Goal: Find specific page/section: Find specific page/section

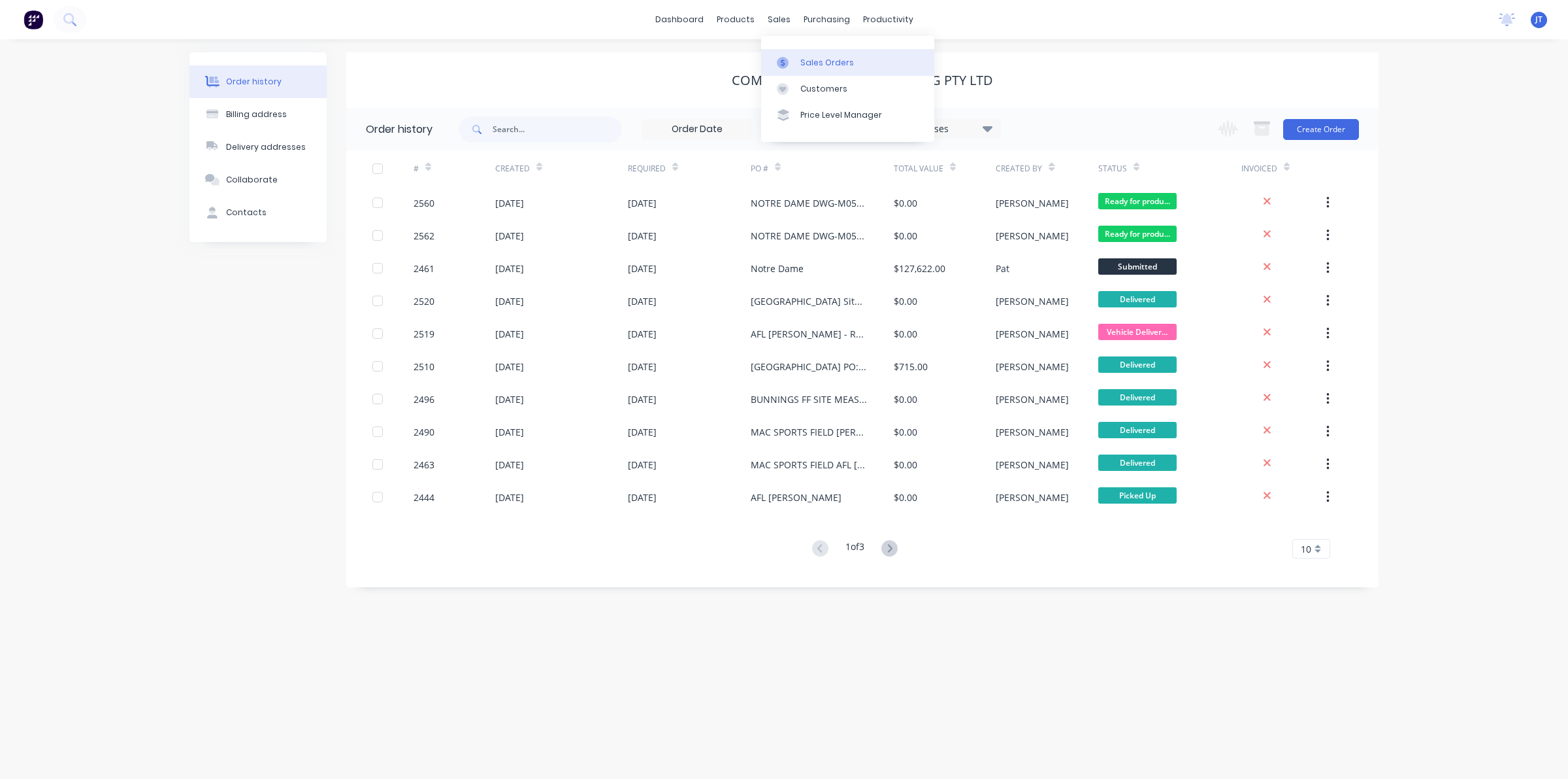
click at [810, 54] on link "Sales Orders" at bounding box center [848, 62] width 173 height 26
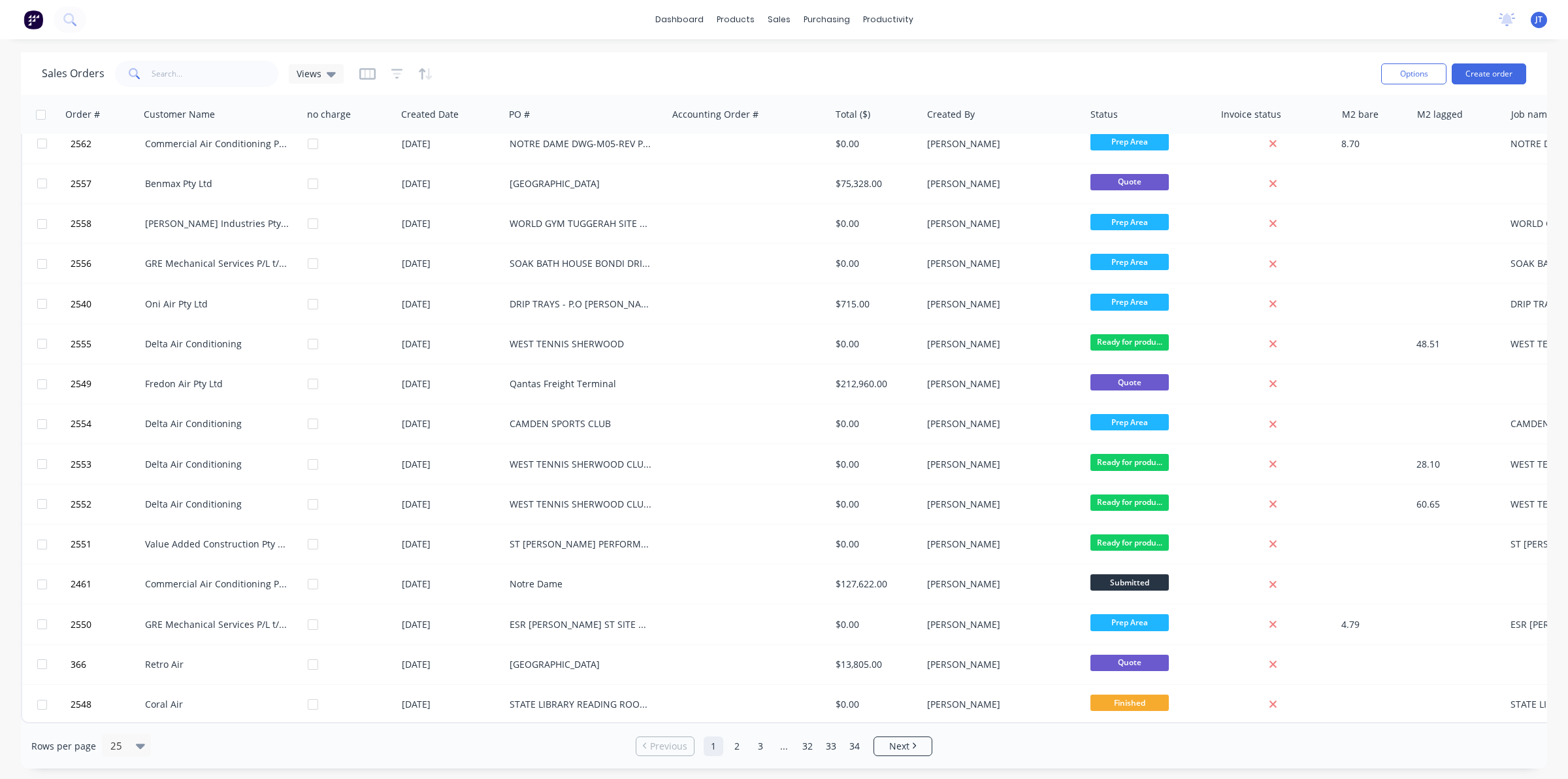
scroll to position [10, 0]
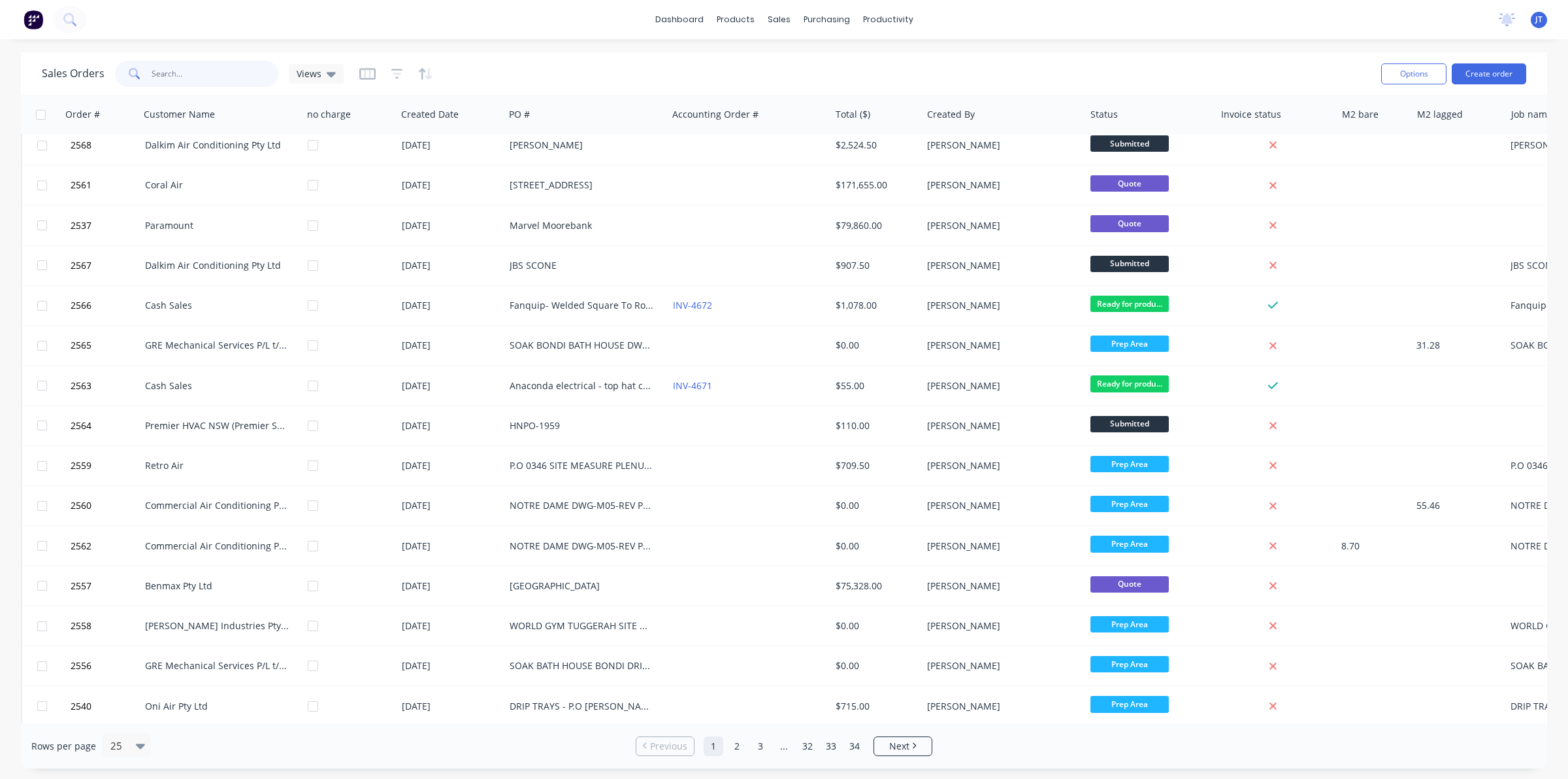
click at [180, 72] on input "text" at bounding box center [215, 73] width 128 height 26
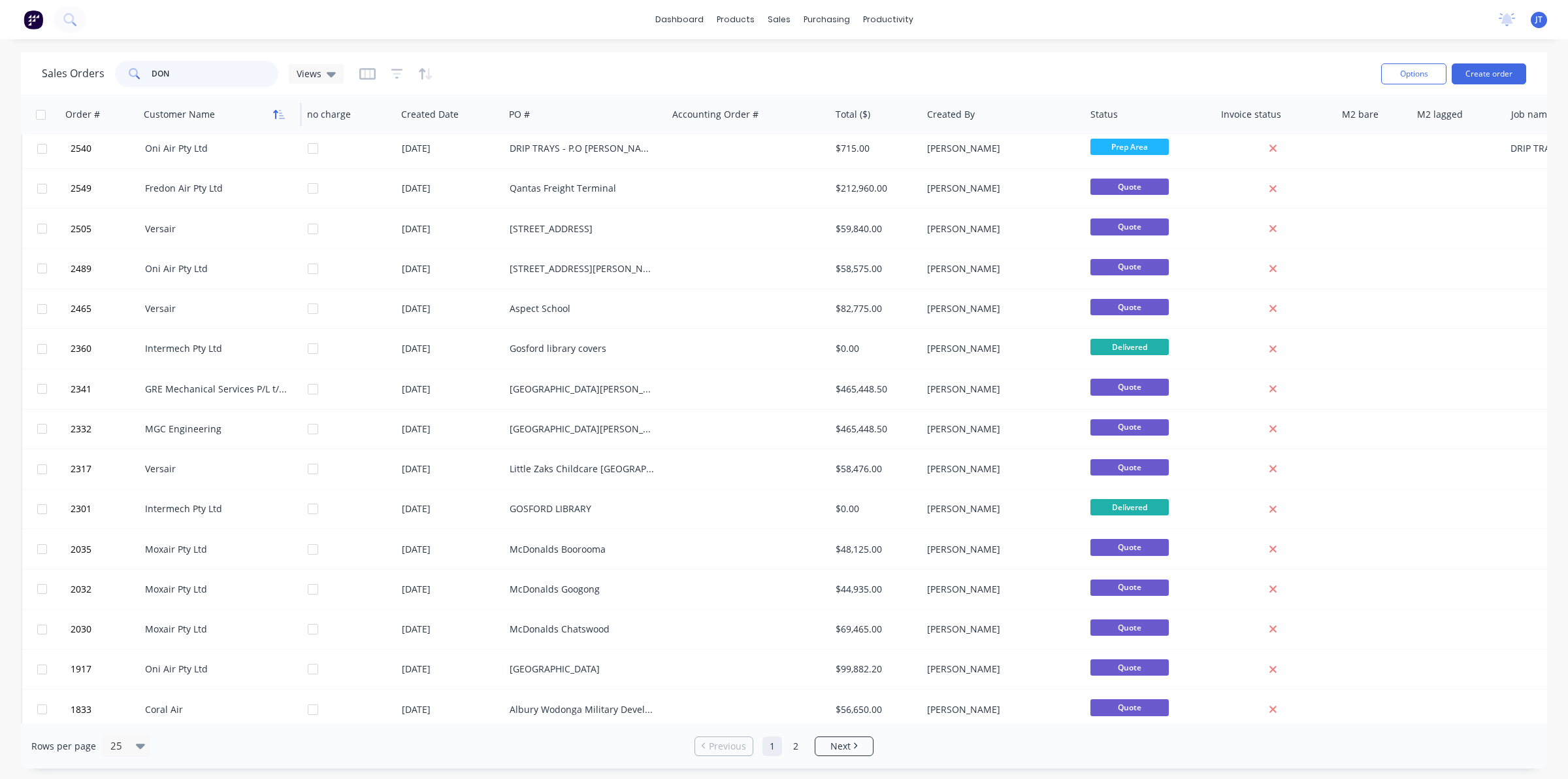
scroll to position [0, 0]
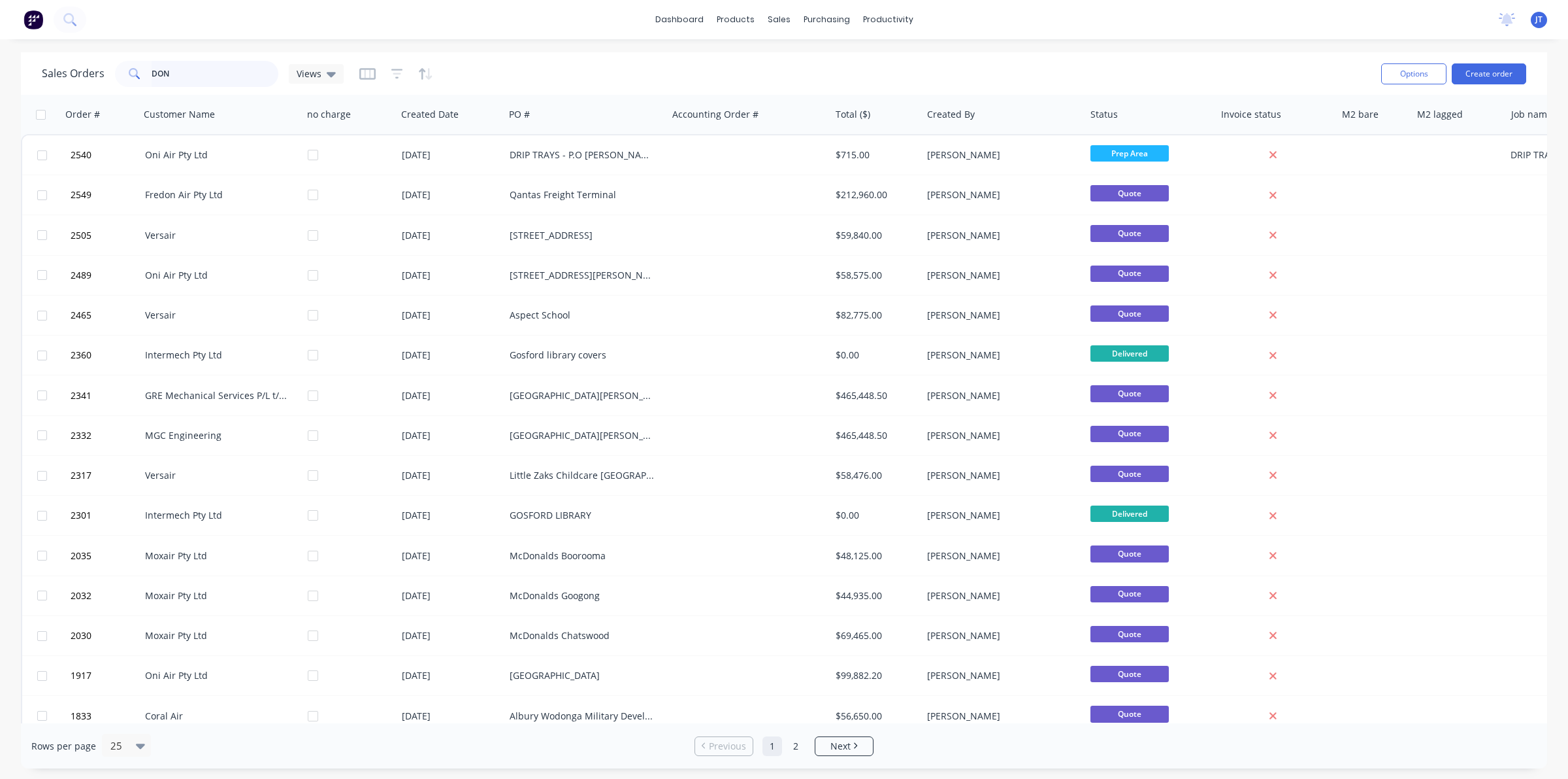
click at [173, 74] on input "DON" at bounding box center [215, 73] width 128 height 26
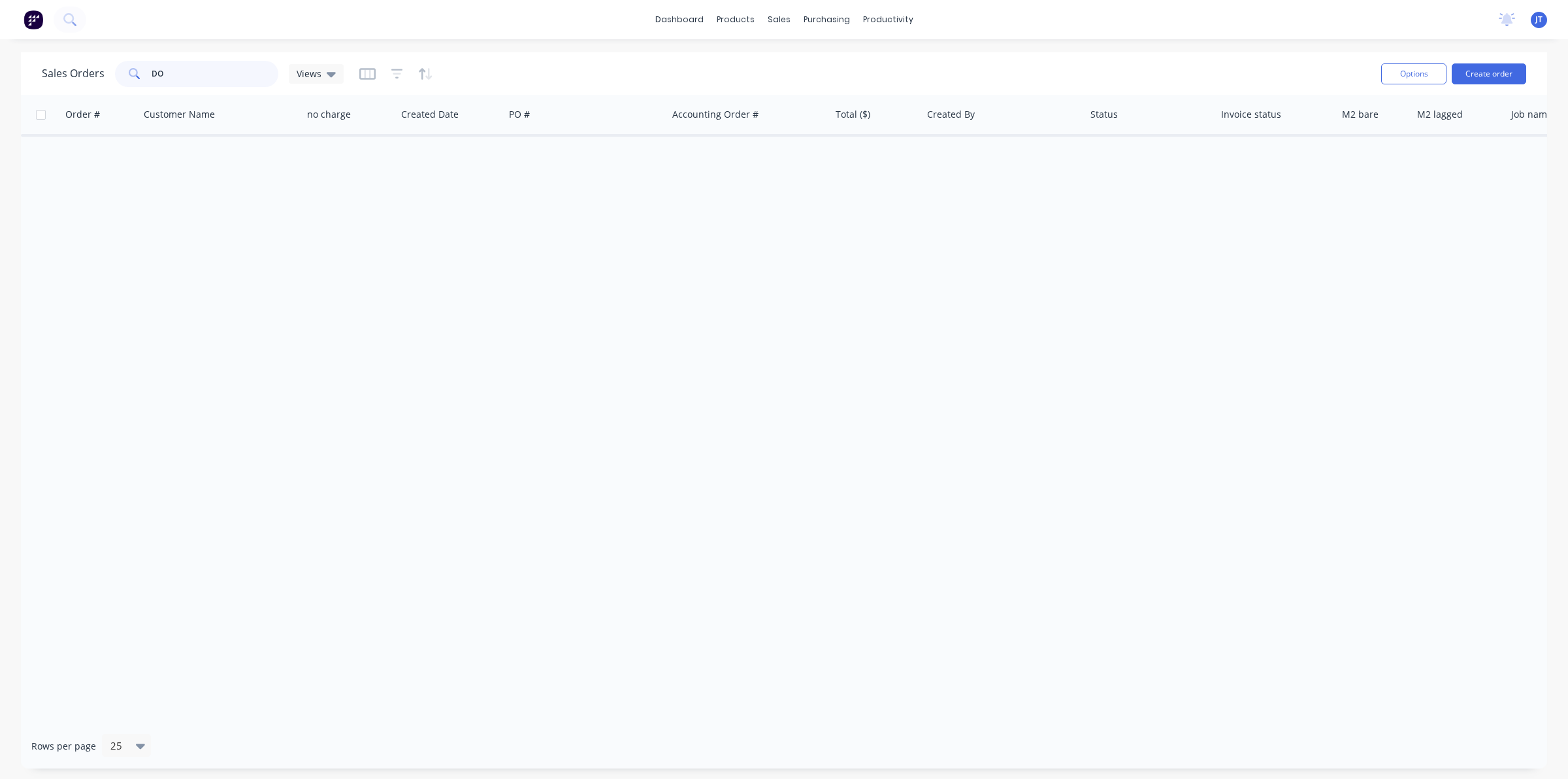
type input "D"
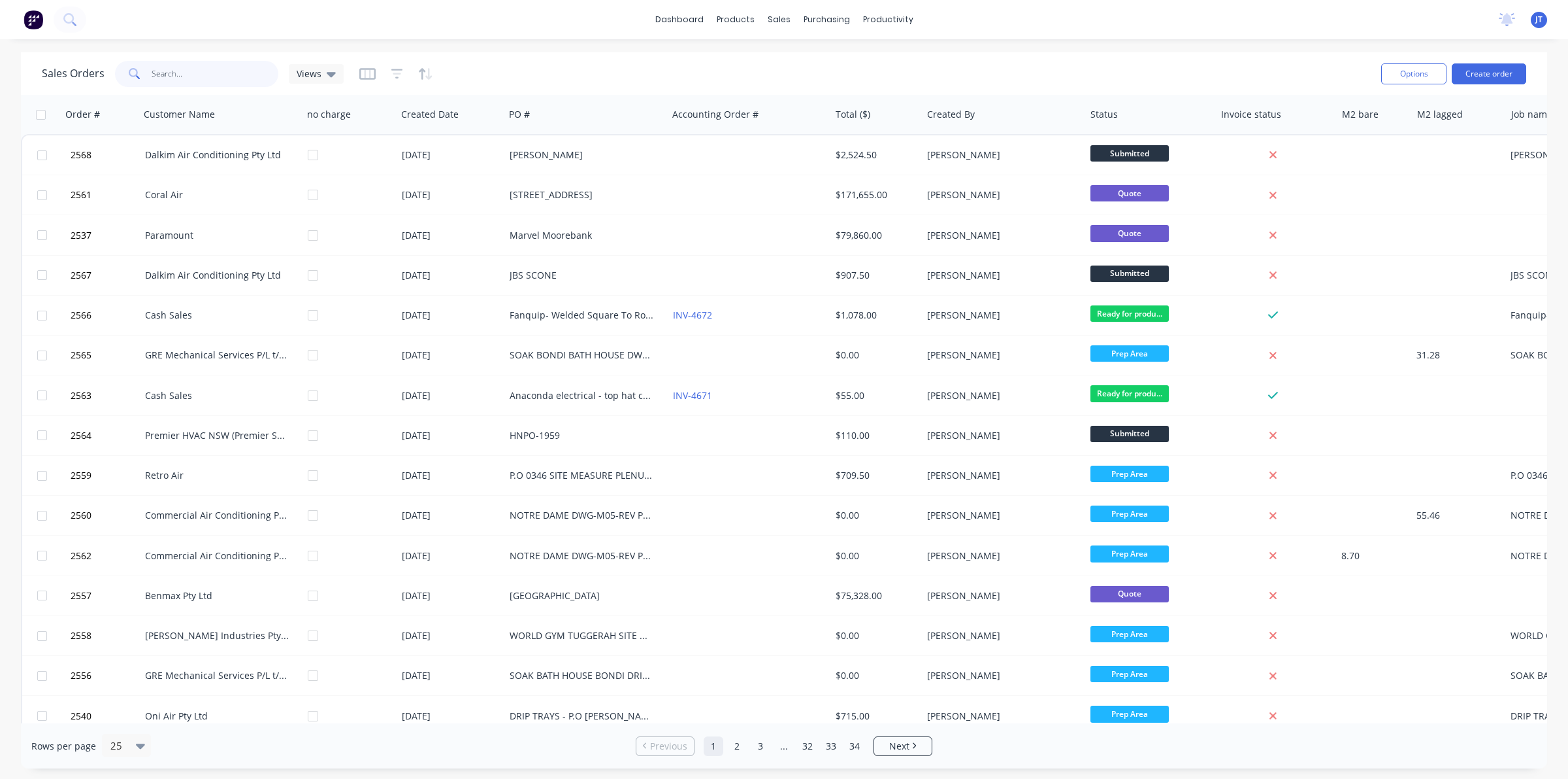
click at [198, 69] on input "text" at bounding box center [215, 73] width 128 height 26
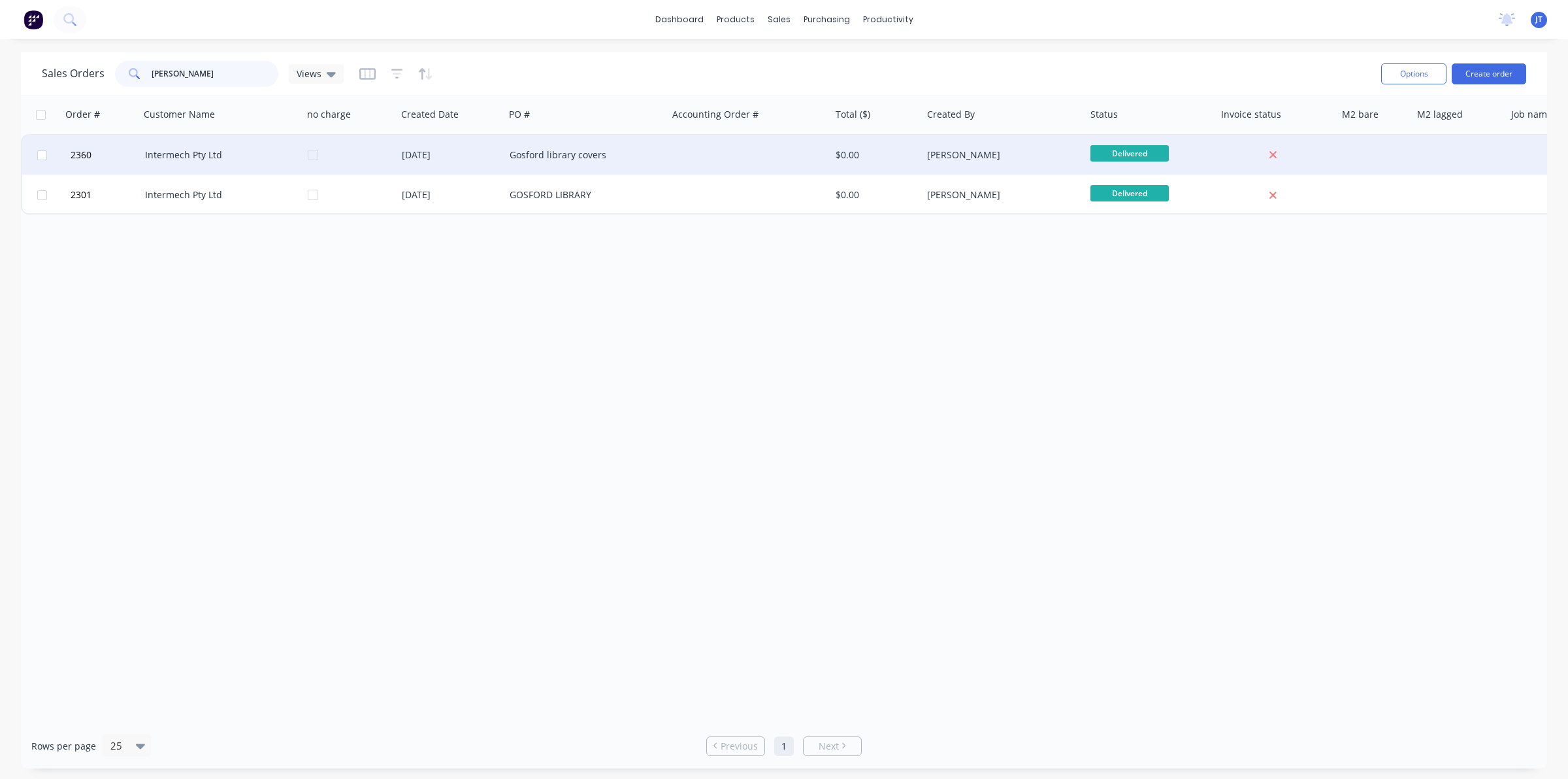
type input "[PERSON_NAME]"
click at [598, 159] on div "Gosford library covers" at bounding box center [582, 155] width 145 height 13
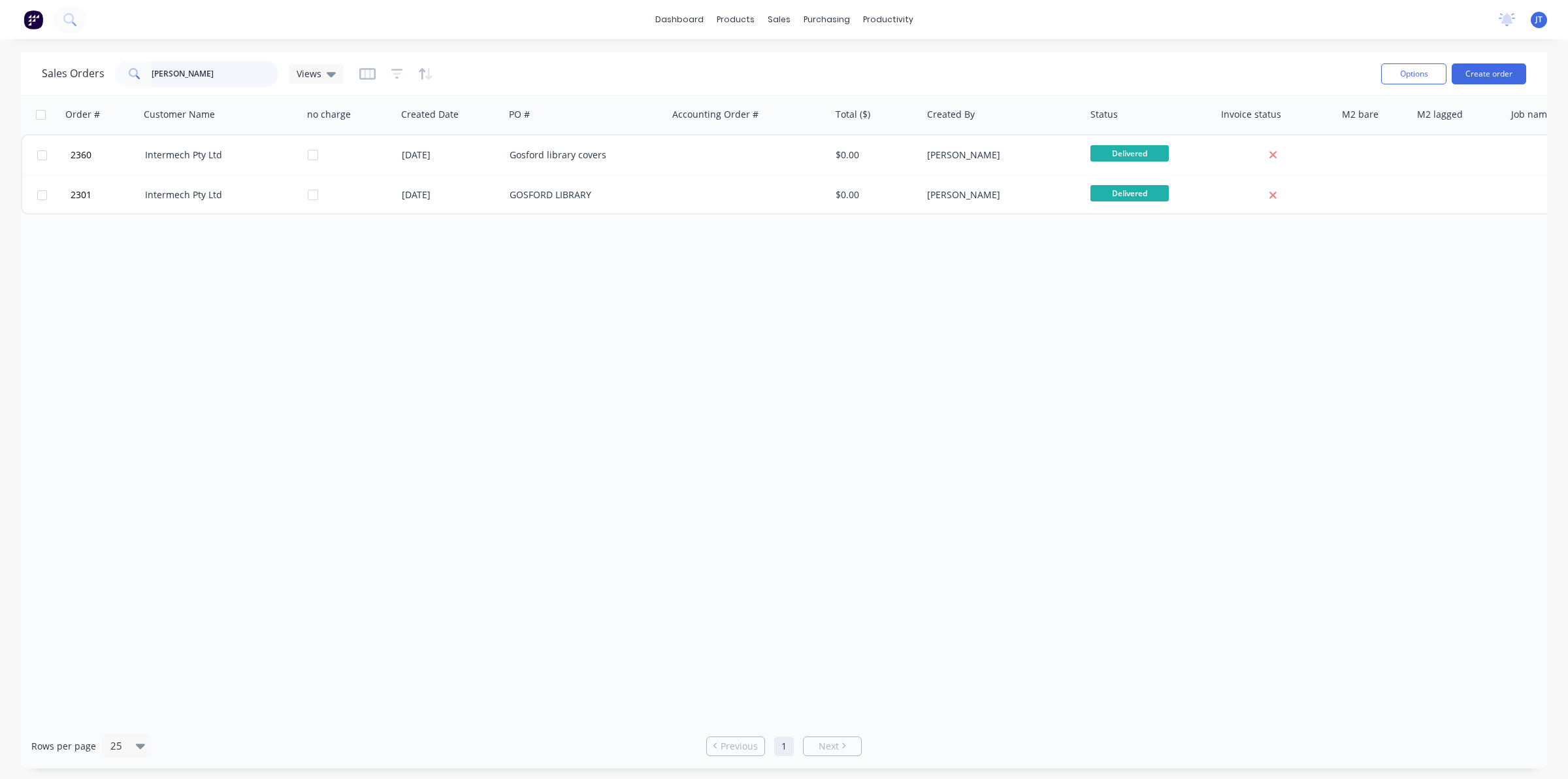
click at [236, 76] on input "[PERSON_NAME]" at bounding box center [215, 73] width 128 height 26
type input "D"
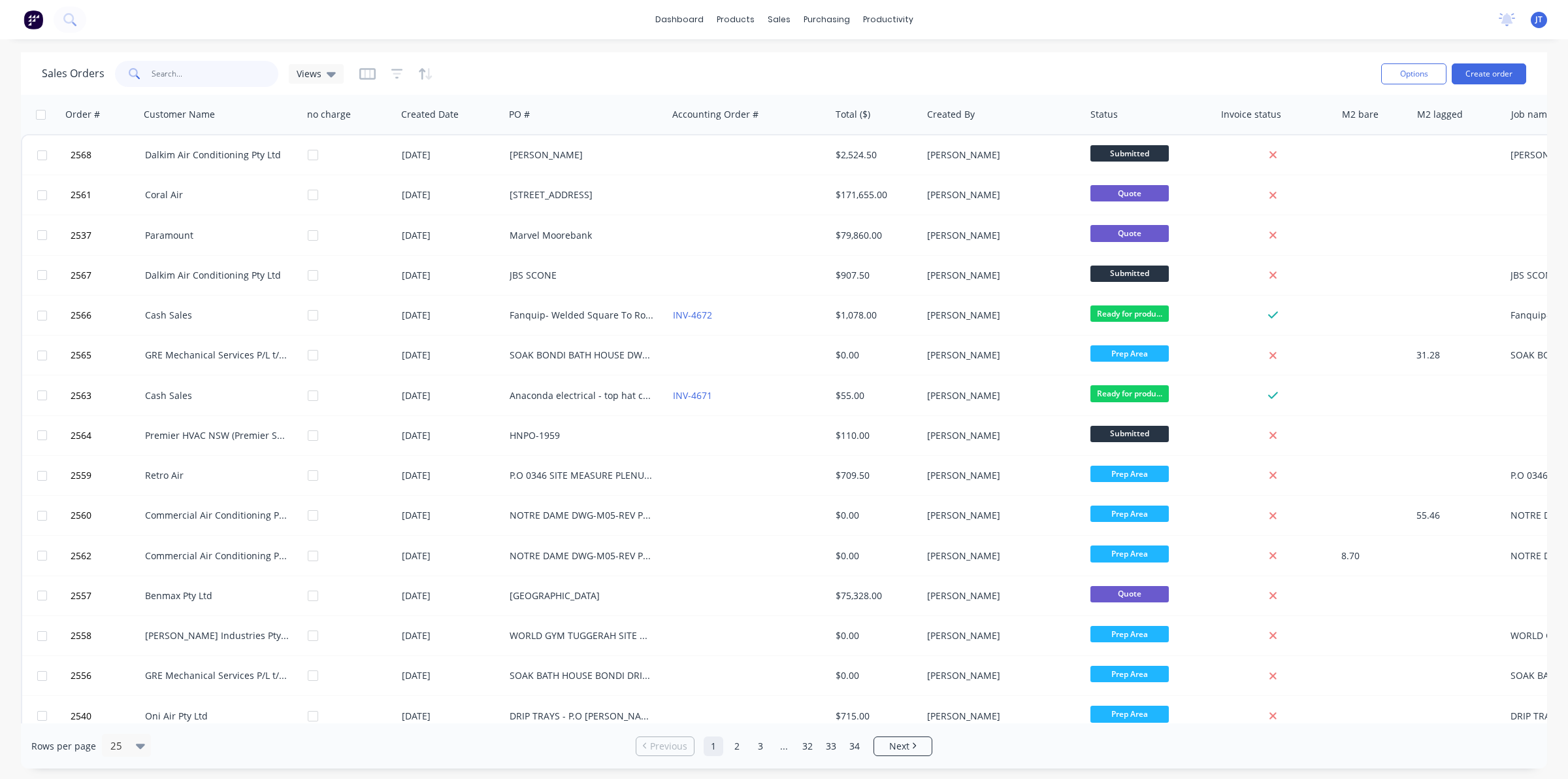
click at [217, 83] on input "text" at bounding box center [215, 73] width 128 height 26
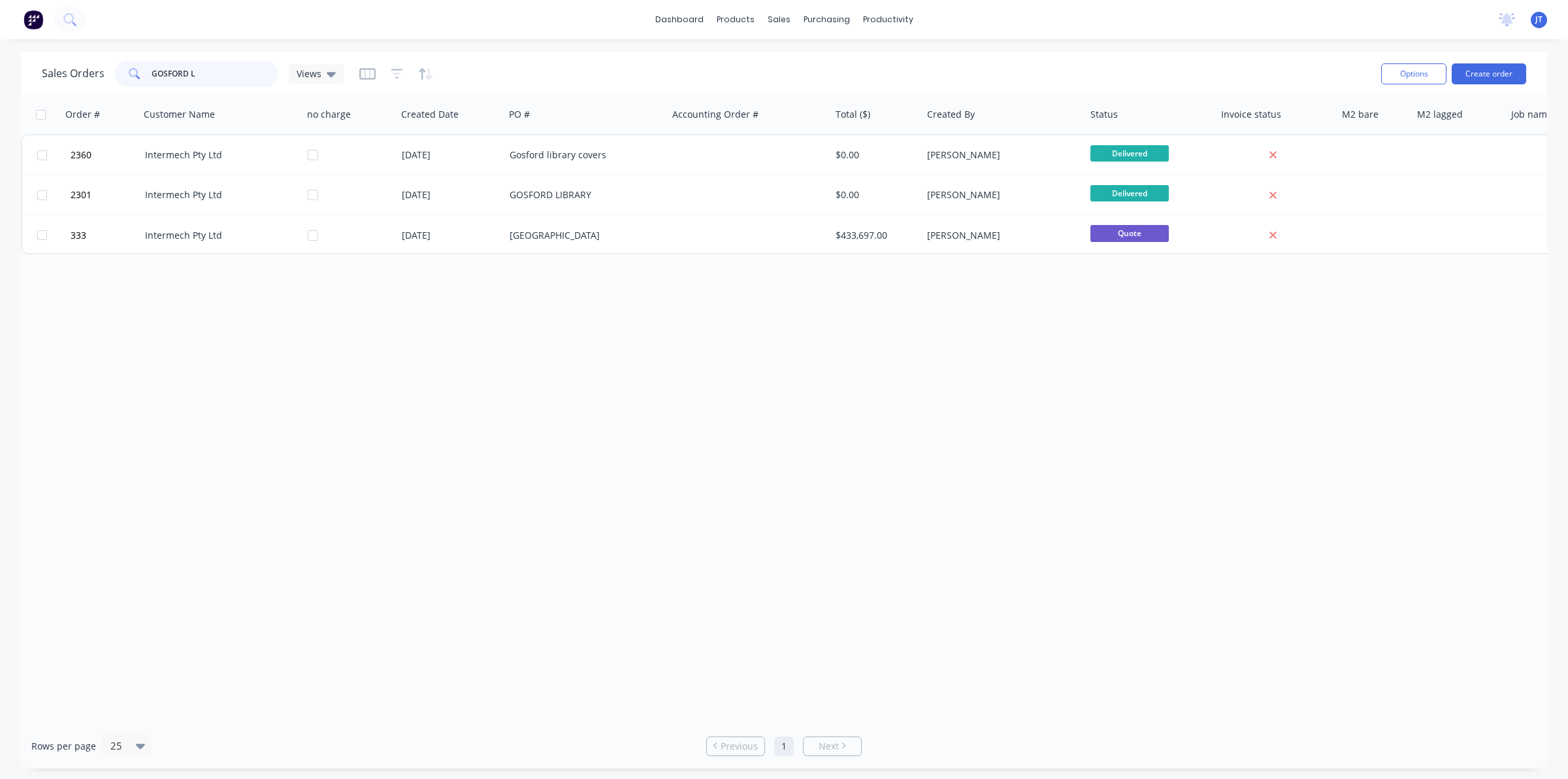
type input "GOSFORD L"
